Goal: Find specific page/section: Find specific page/section

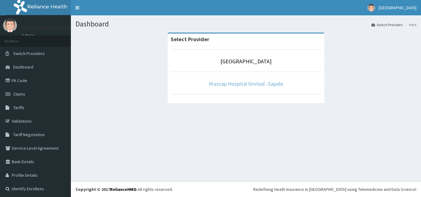
click at [220, 85] on link "Mascap Hospital limited -Sapele" at bounding box center [246, 83] width 74 height 7
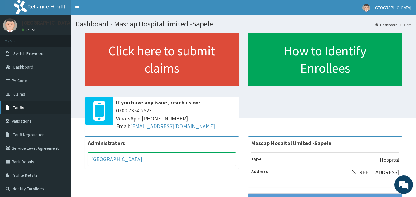
click at [19, 109] on span "Tariffs" at bounding box center [18, 108] width 11 height 6
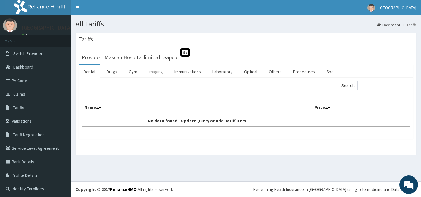
click at [163, 75] on link "Imaging" at bounding box center [156, 71] width 24 height 13
